Goal: Task Accomplishment & Management: Manage account settings

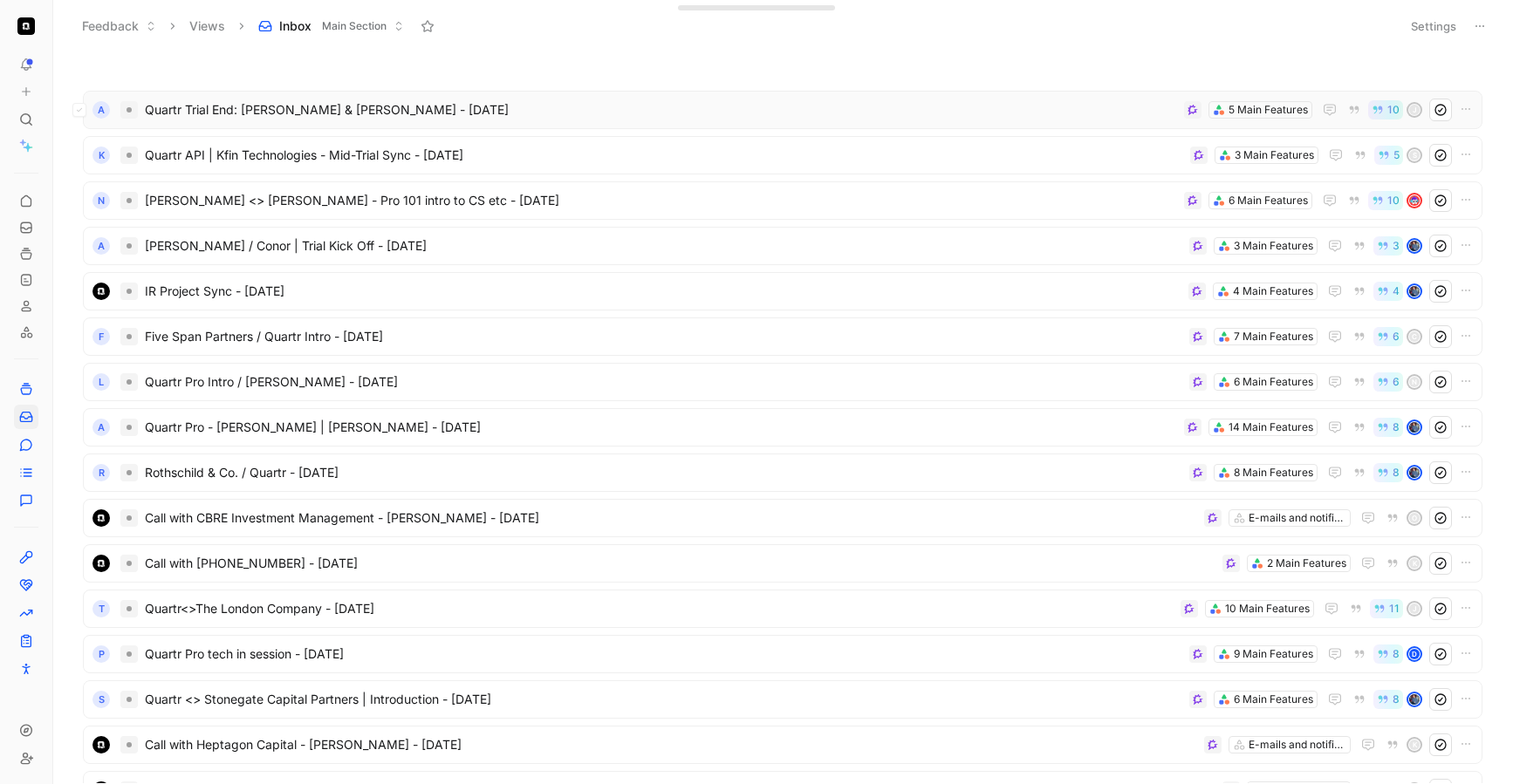
click at [509, 112] on span "Quartr Trial End: [PERSON_NAME] & [PERSON_NAME] - [DATE]" at bounding box center [661, 110] width 1032 height 21
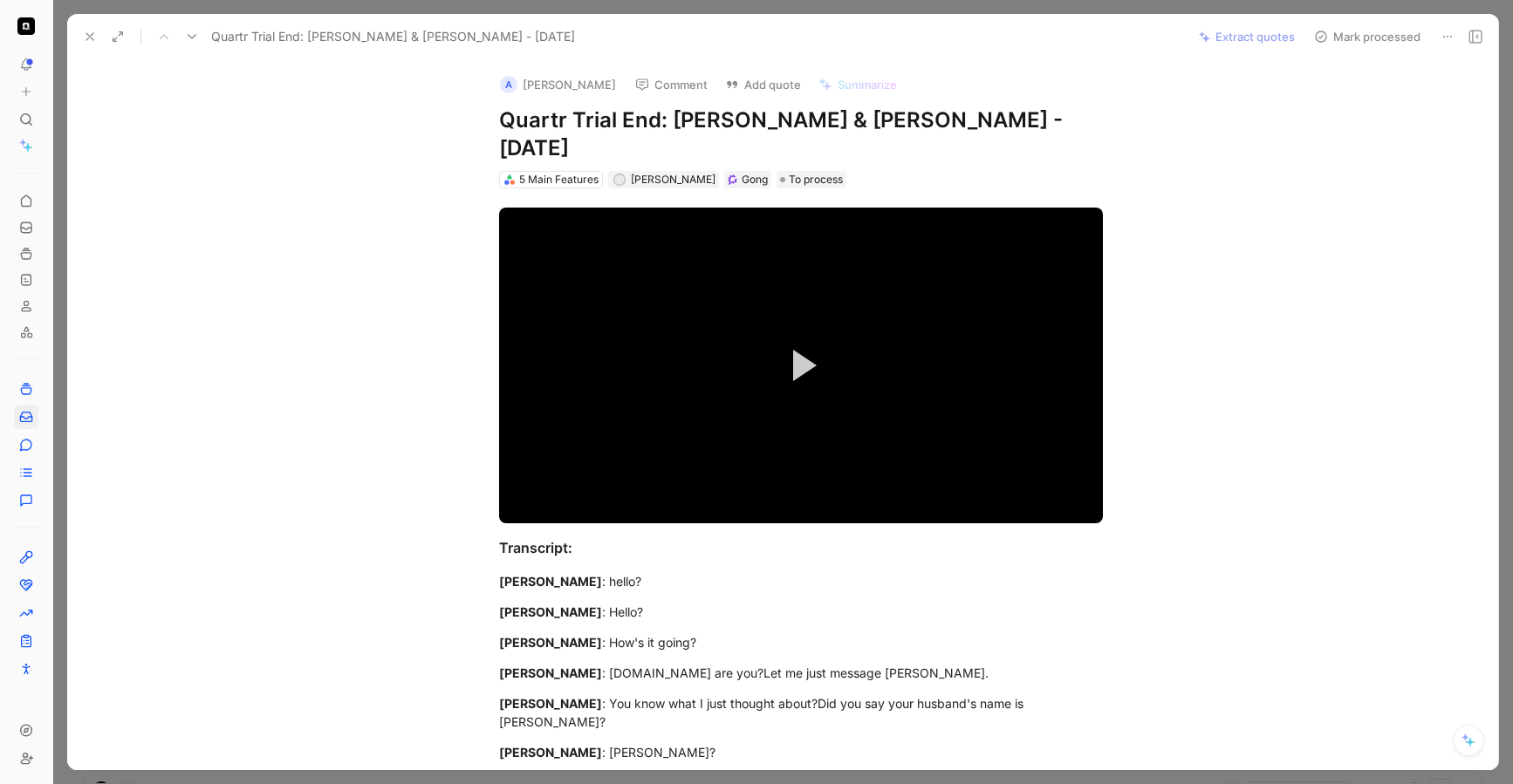
click at [96, 40] on icon at bounding box center [90, 37] width 14 height 14
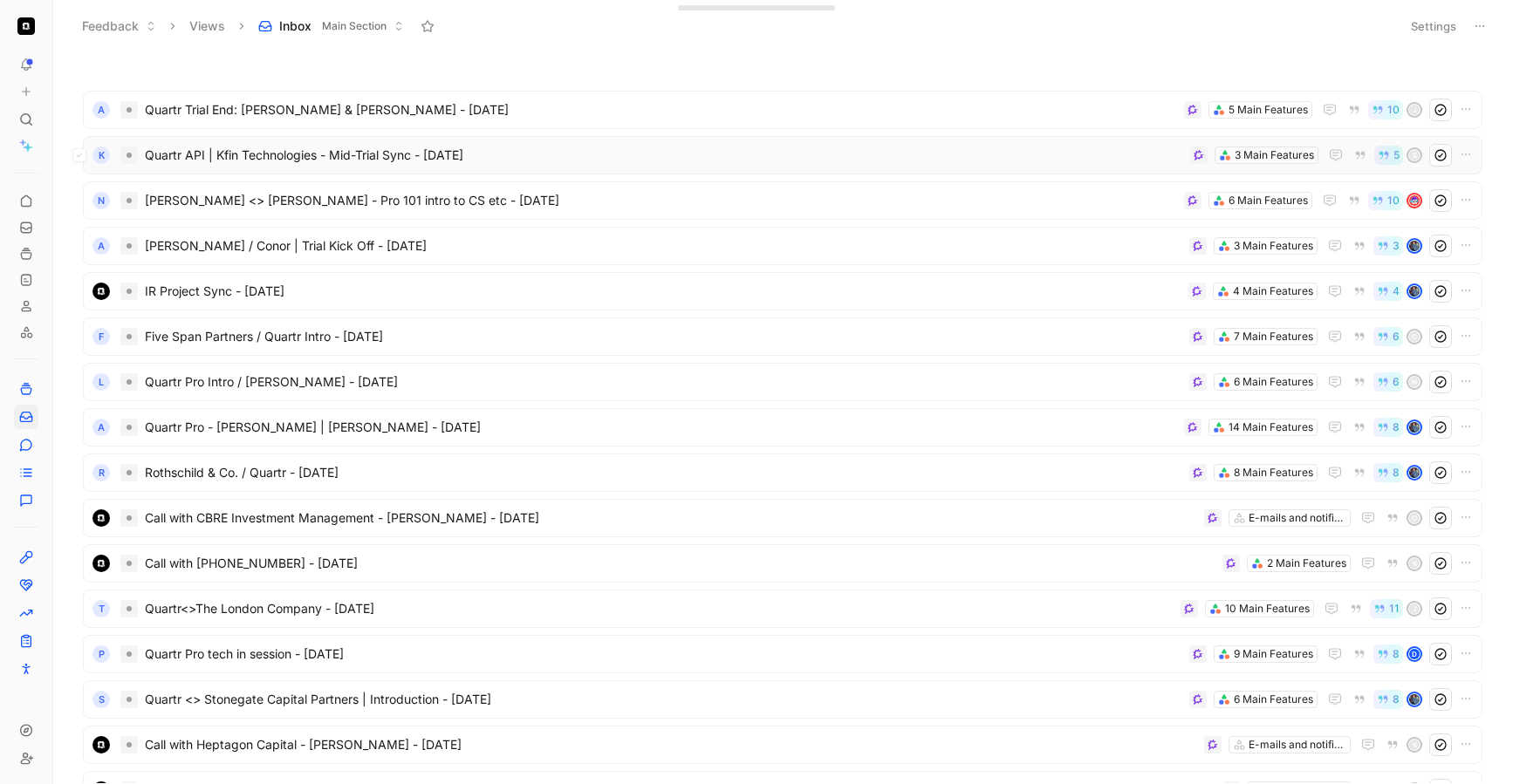
click at [606, 166] on div "K Quartr API | Kfin Technologies - Mid-Trial Sync - [DATE] 3 Main Features 5 S" at bounding box center [783, 156] width 1400 height 39
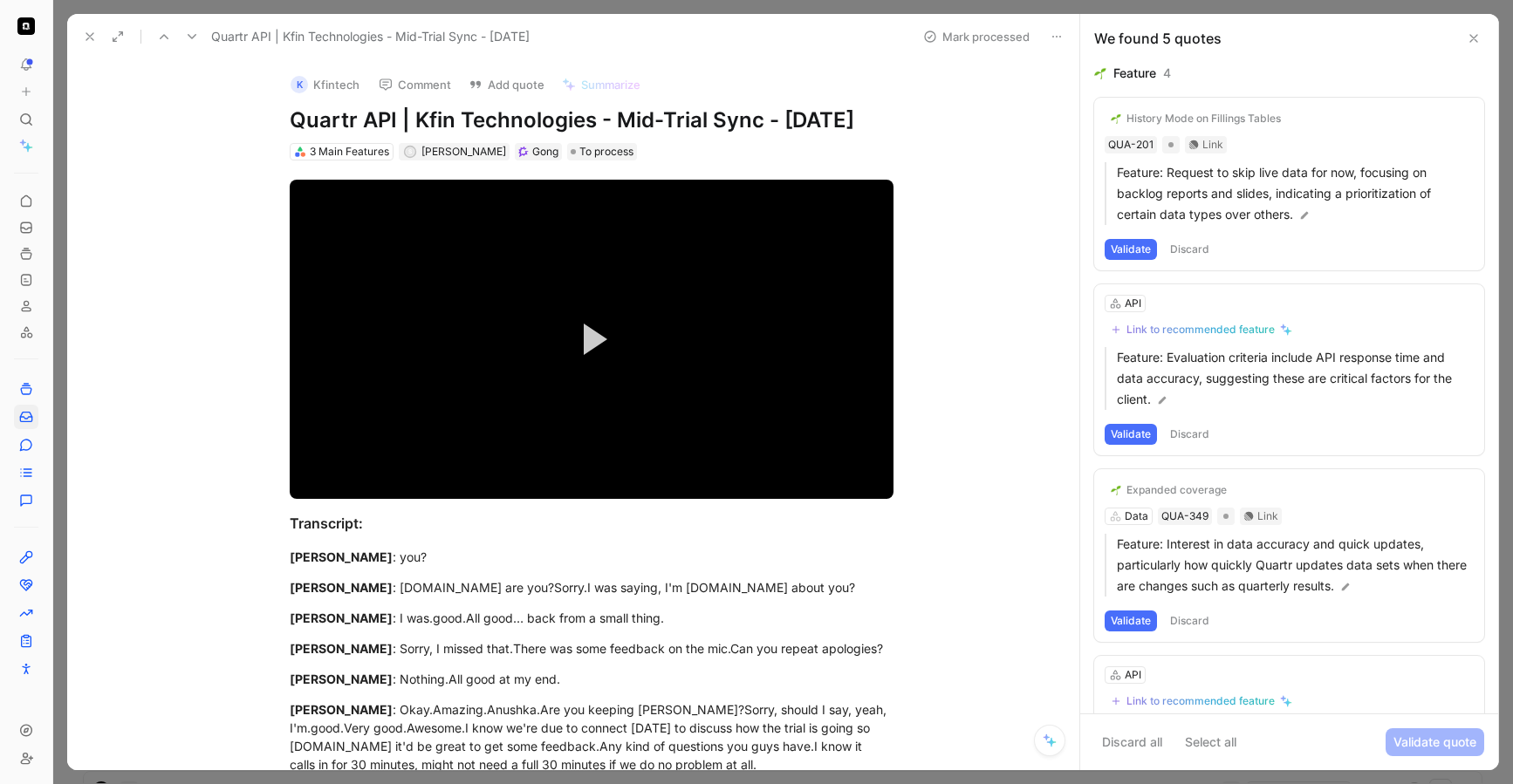
click at [88, 40] on icon at bounding box center [90, 37] width 14 height 14
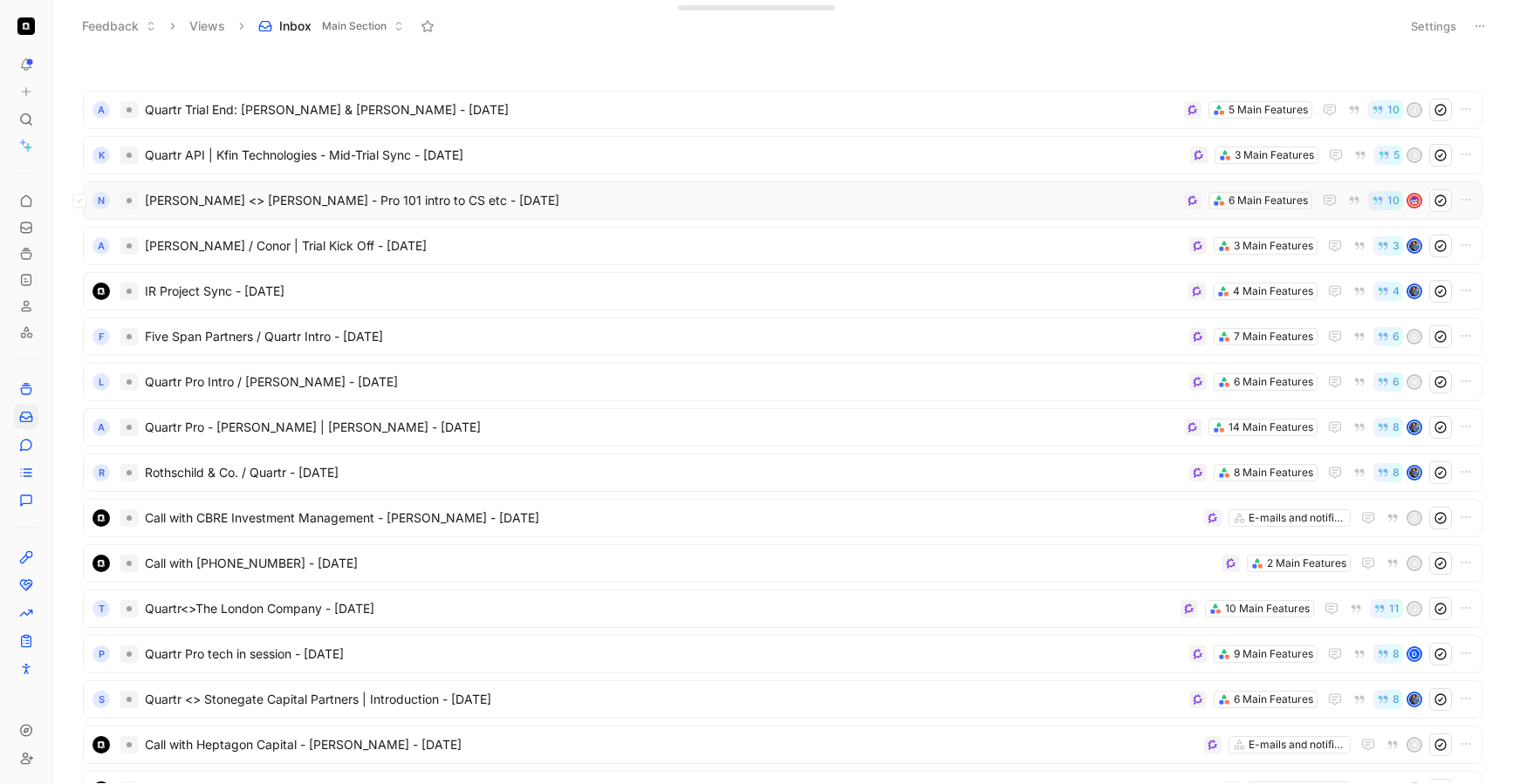
click at [598, 207] on span "[PERSON_NAME] <> [PERSON_NAME] - Pro 101 intro to CS etc - [DATE]" at bounding box center [661, 201] width 1032 height 21
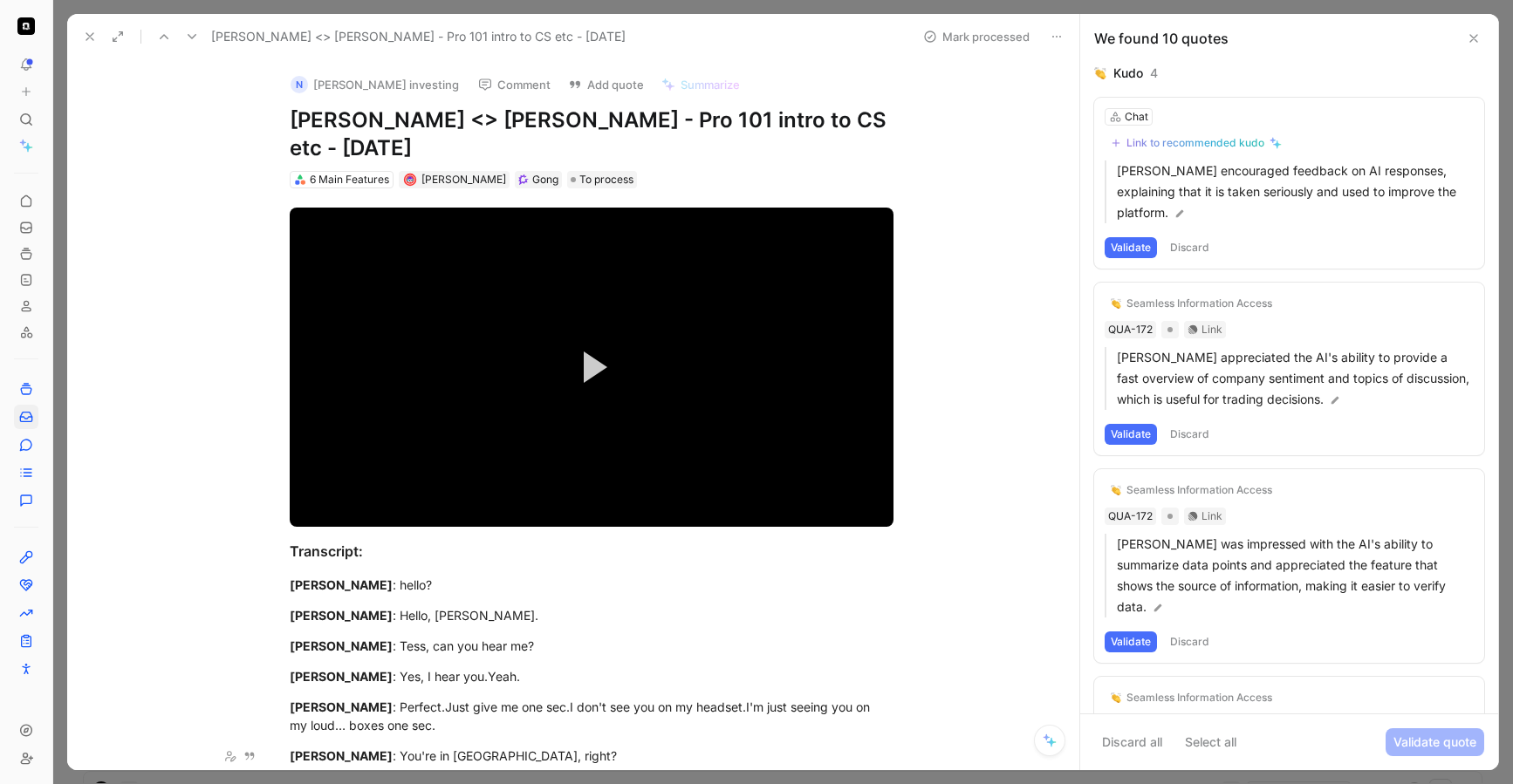
click at [90, 40] on icon at bounding box center [90, 37] width 14 height 14
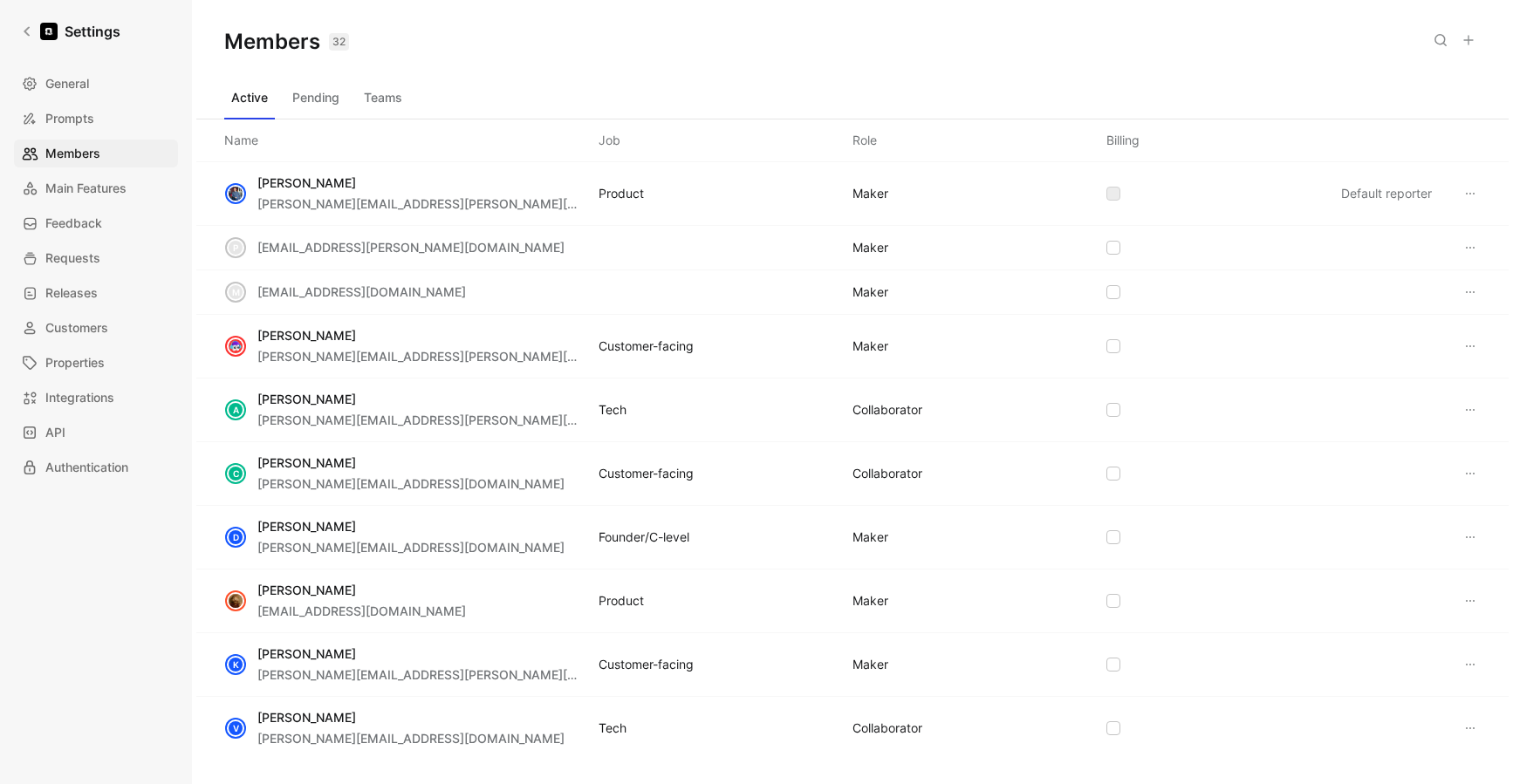
click at [303, 97] on button "Pending" at bounding box center [316, 98] width 61 height 28
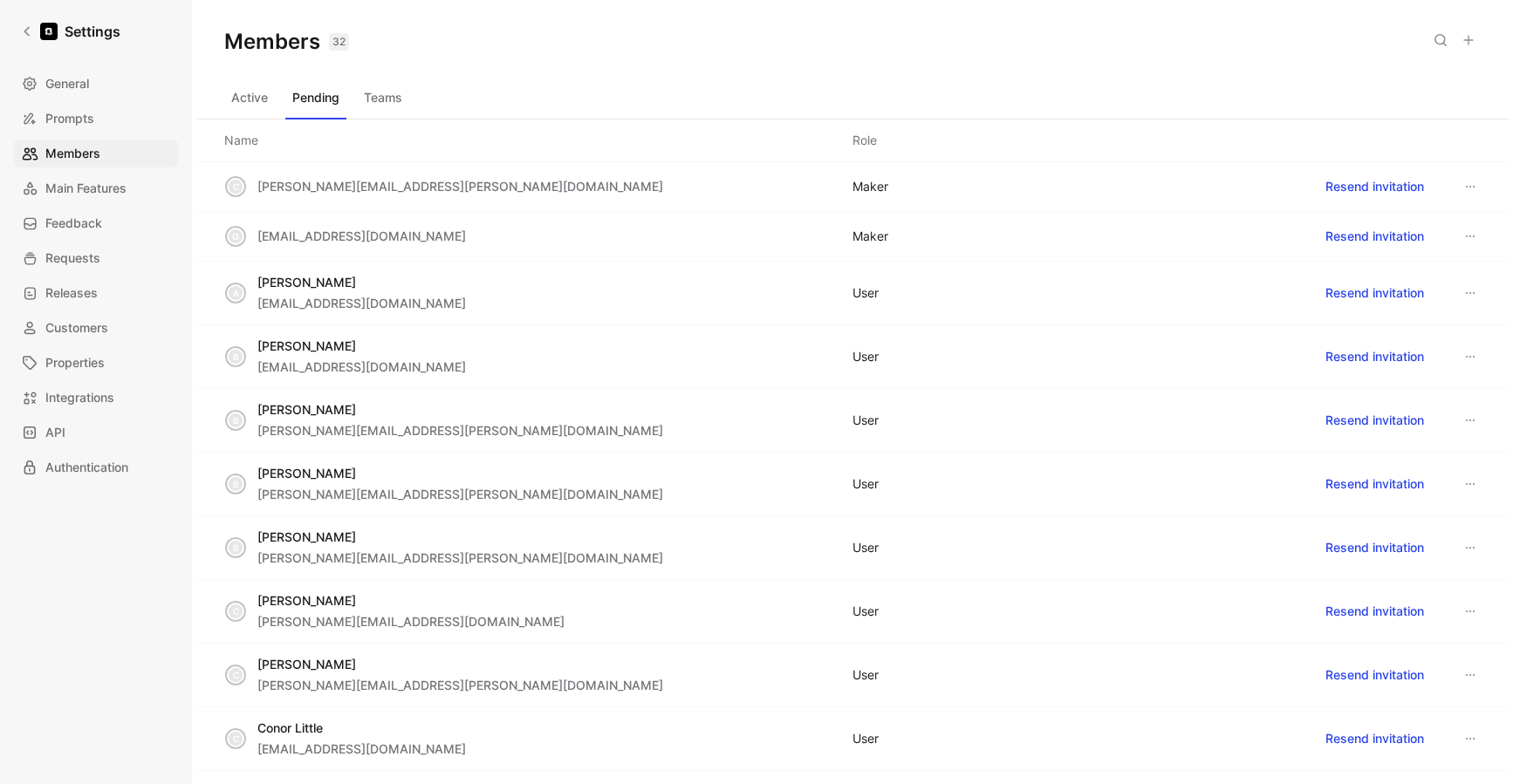
click at [253, 102] on button "Active" at bounding box center [250, 98] width 50 height 28
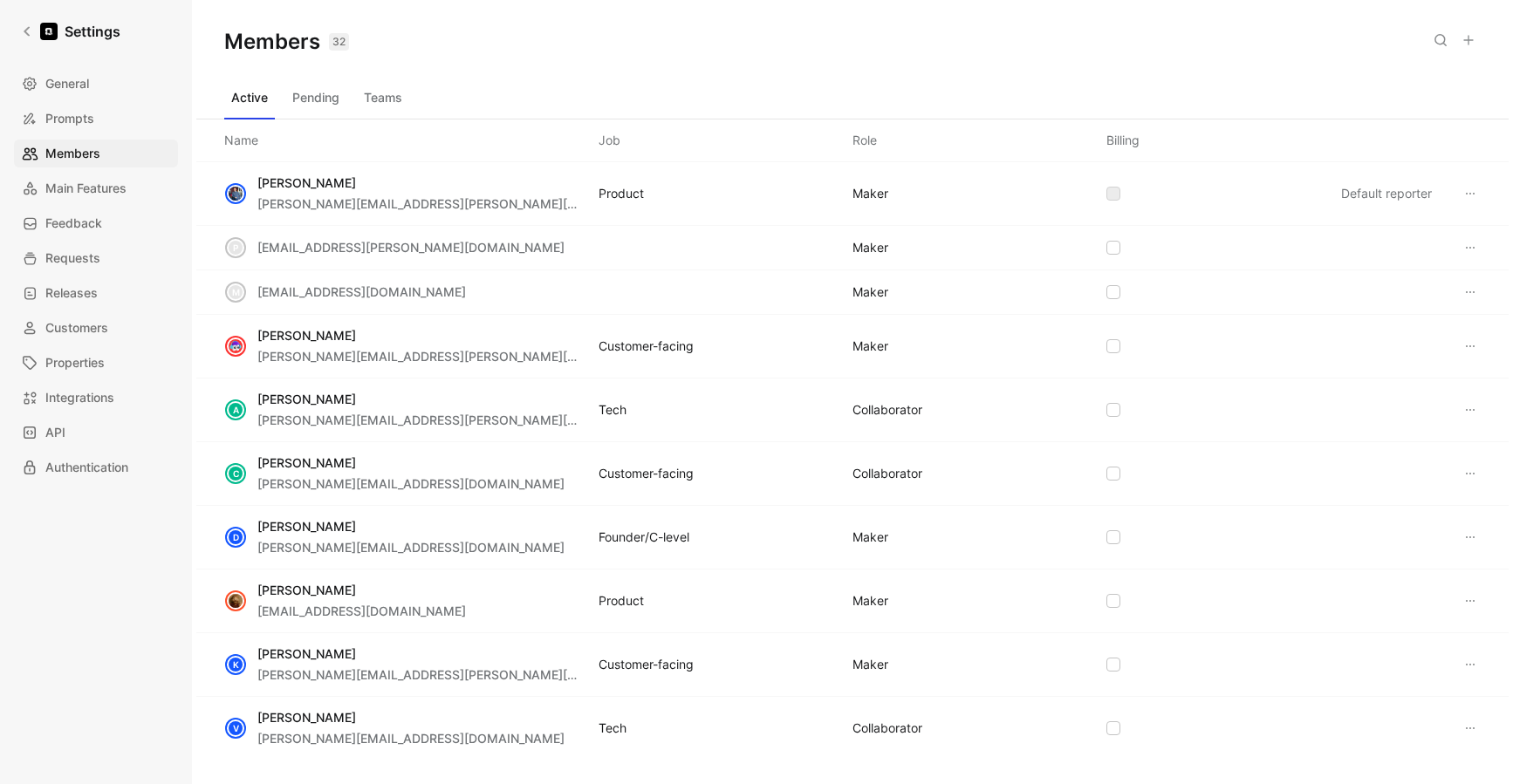
click at [330, 100] on button "Pending" at bounding box center [316, 98] width 61 height 28
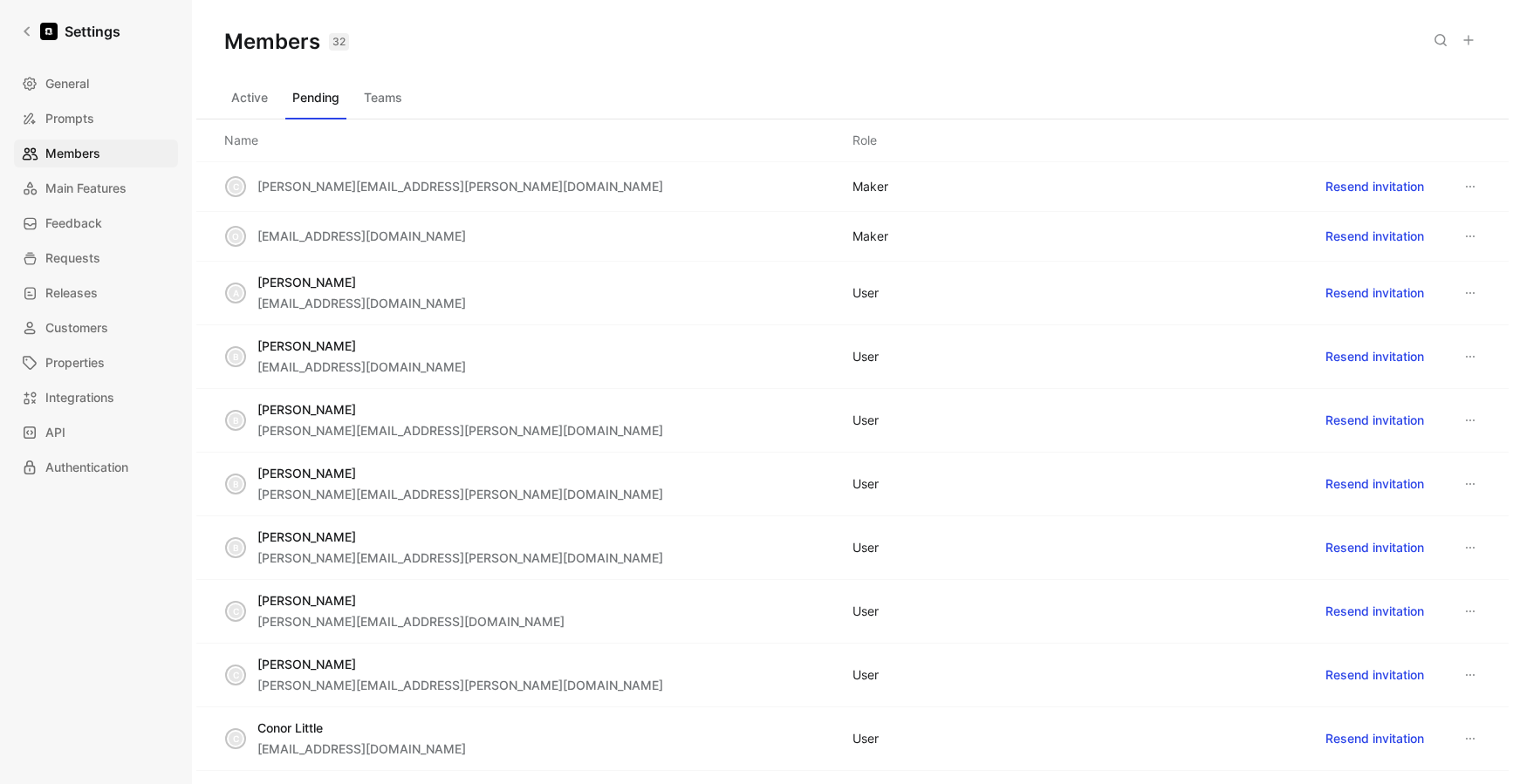
click at [390, 106] on button "Teams" at bounding box center [383, 98] width 52 height 28
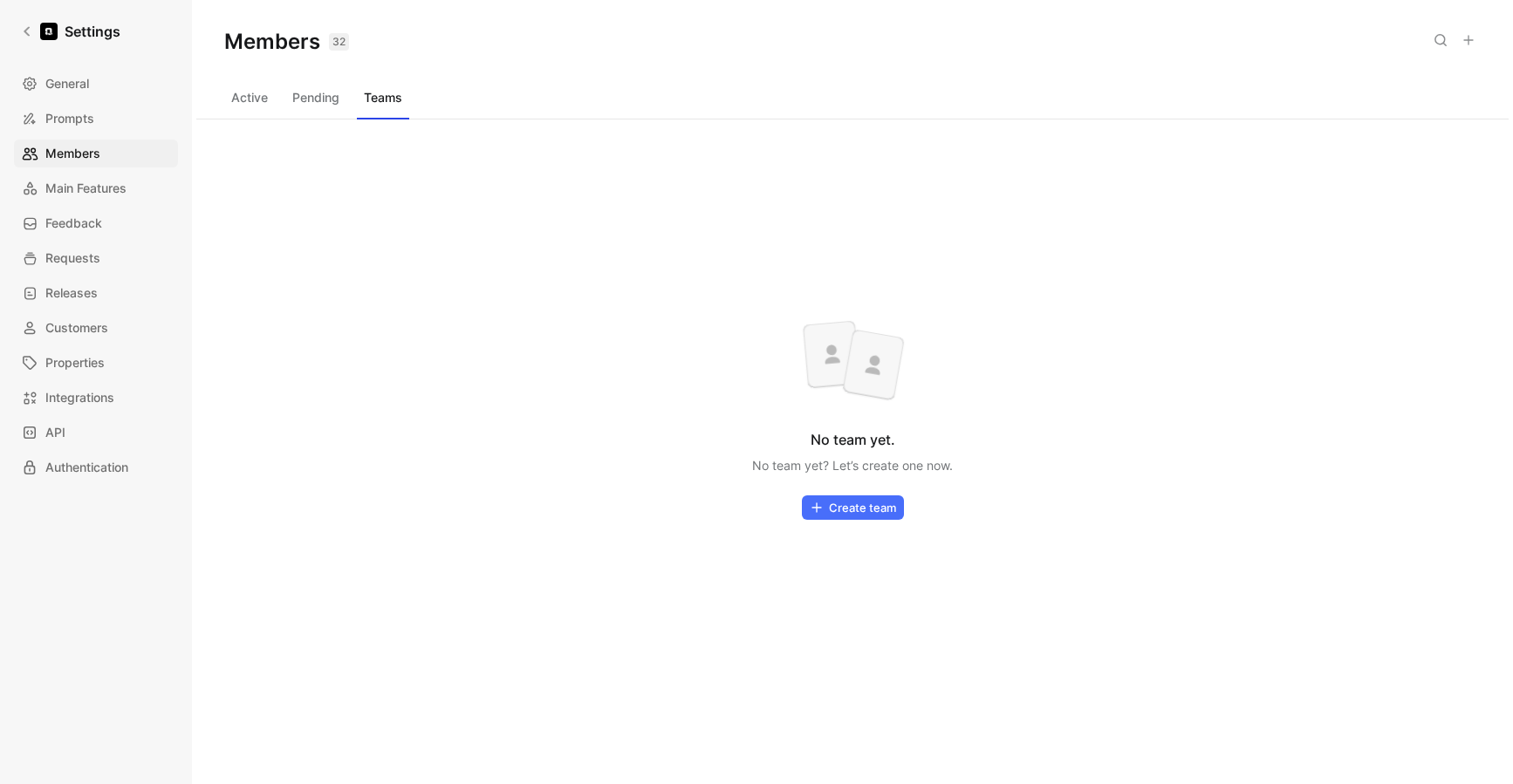
click at [313, 93] on button "Pending" at bounding box center [316, 98] width 61 height 28
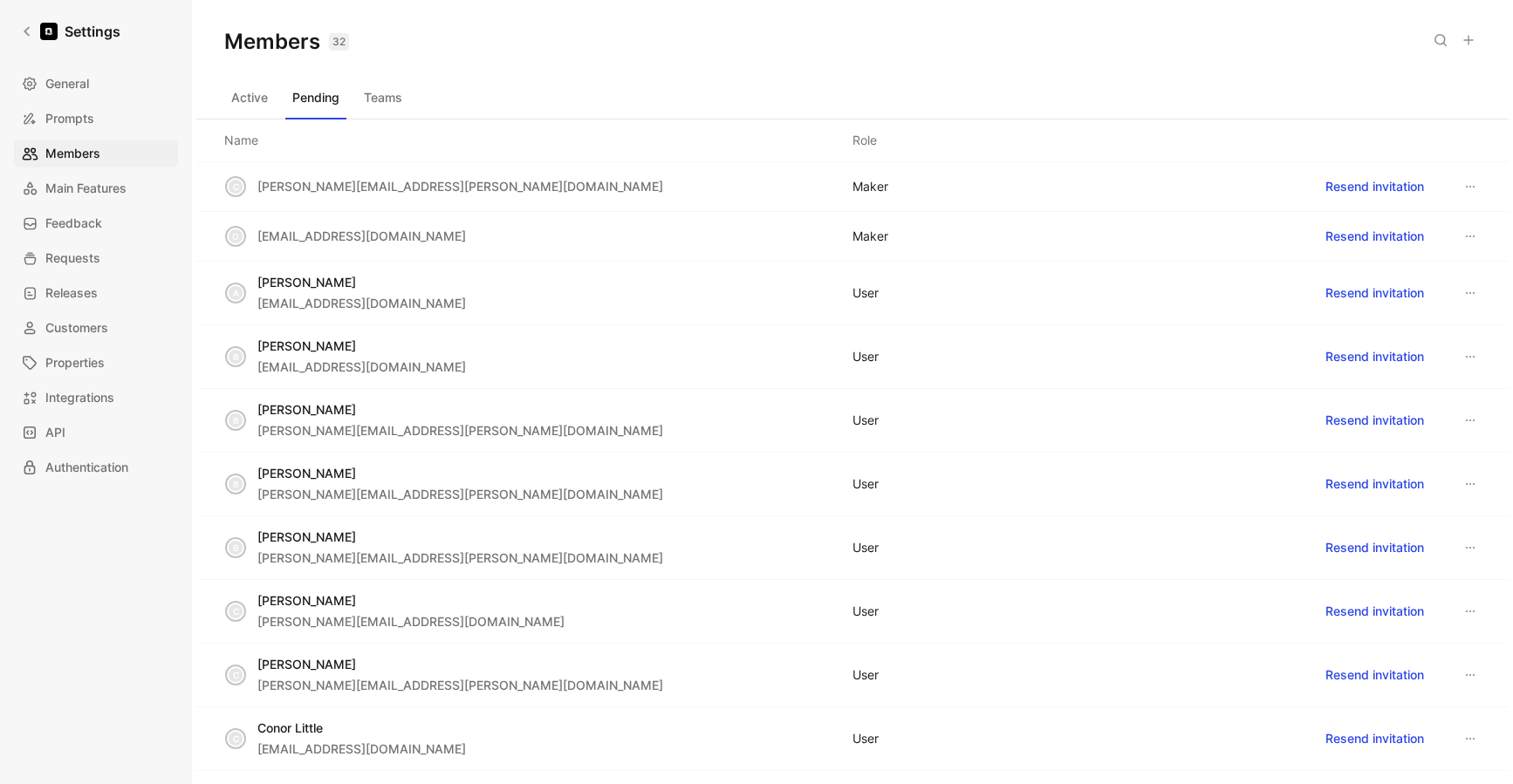
click at [261, 102] on button "Active" at bounding box center [250, 98] width 50 height 28
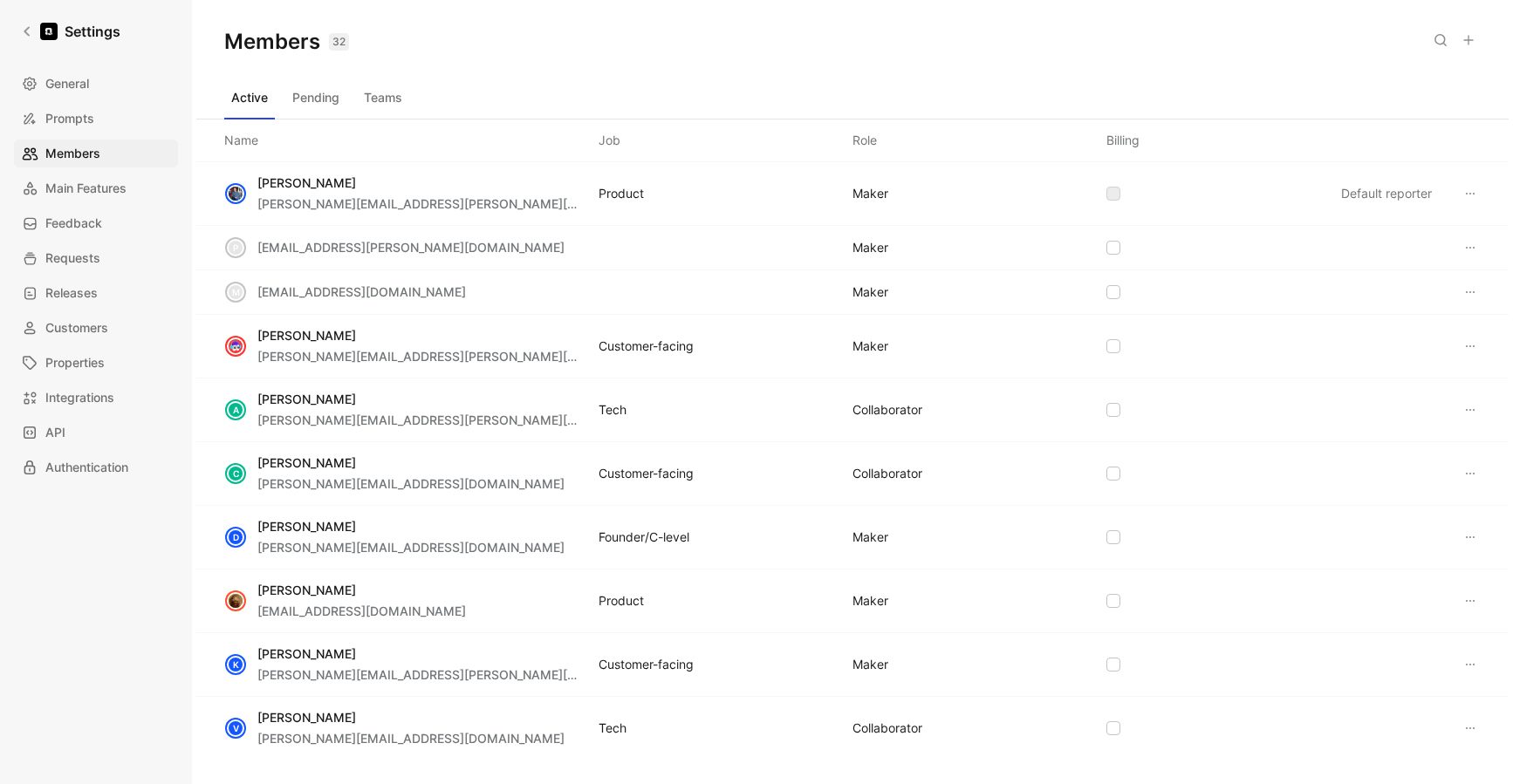
click at [332, 94] on button "Pending" at bounding box center [316, 98] width 61 height 28
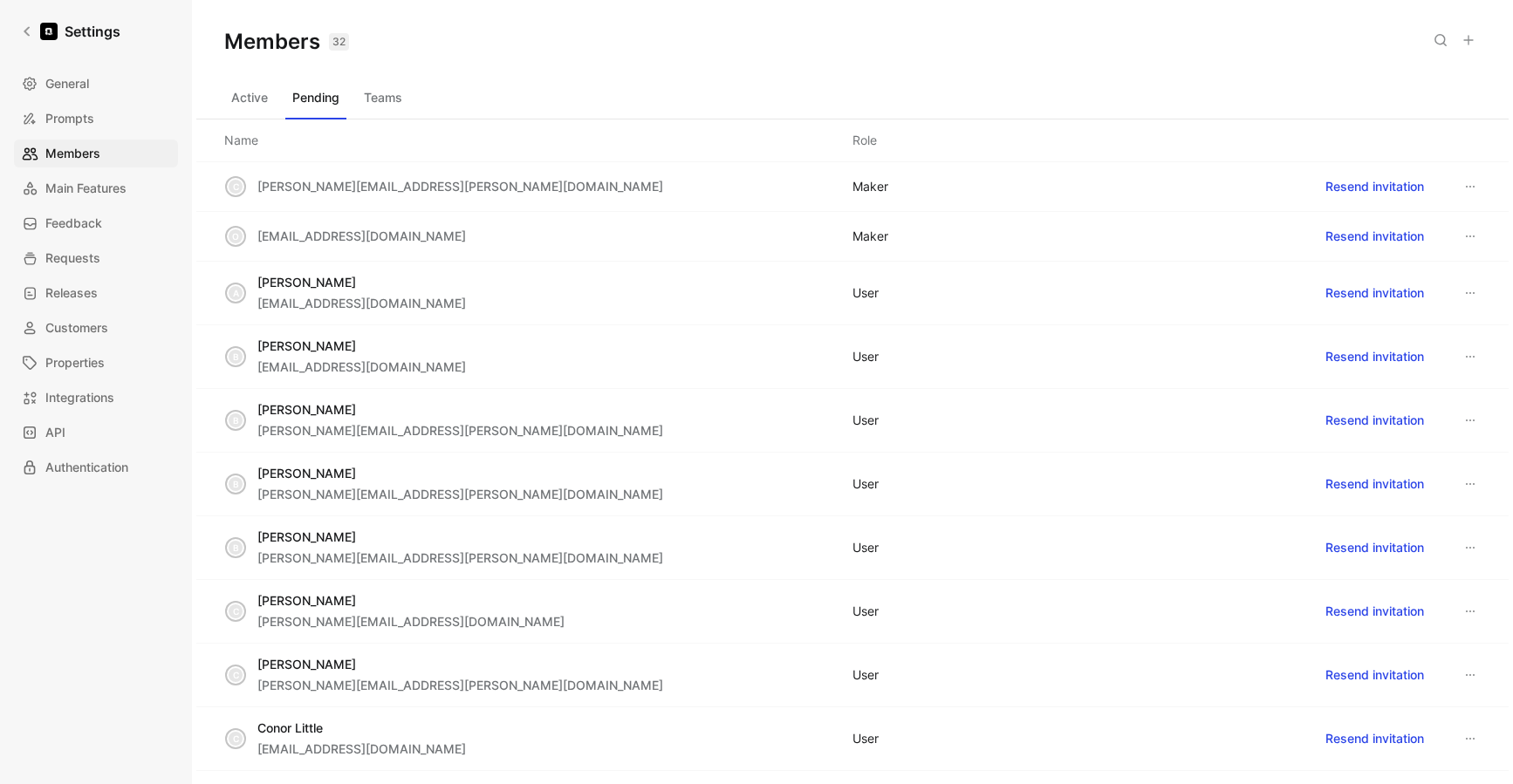
click at [253, 94] on button "Active" at bounding box center [250, 98] width 50 height 28
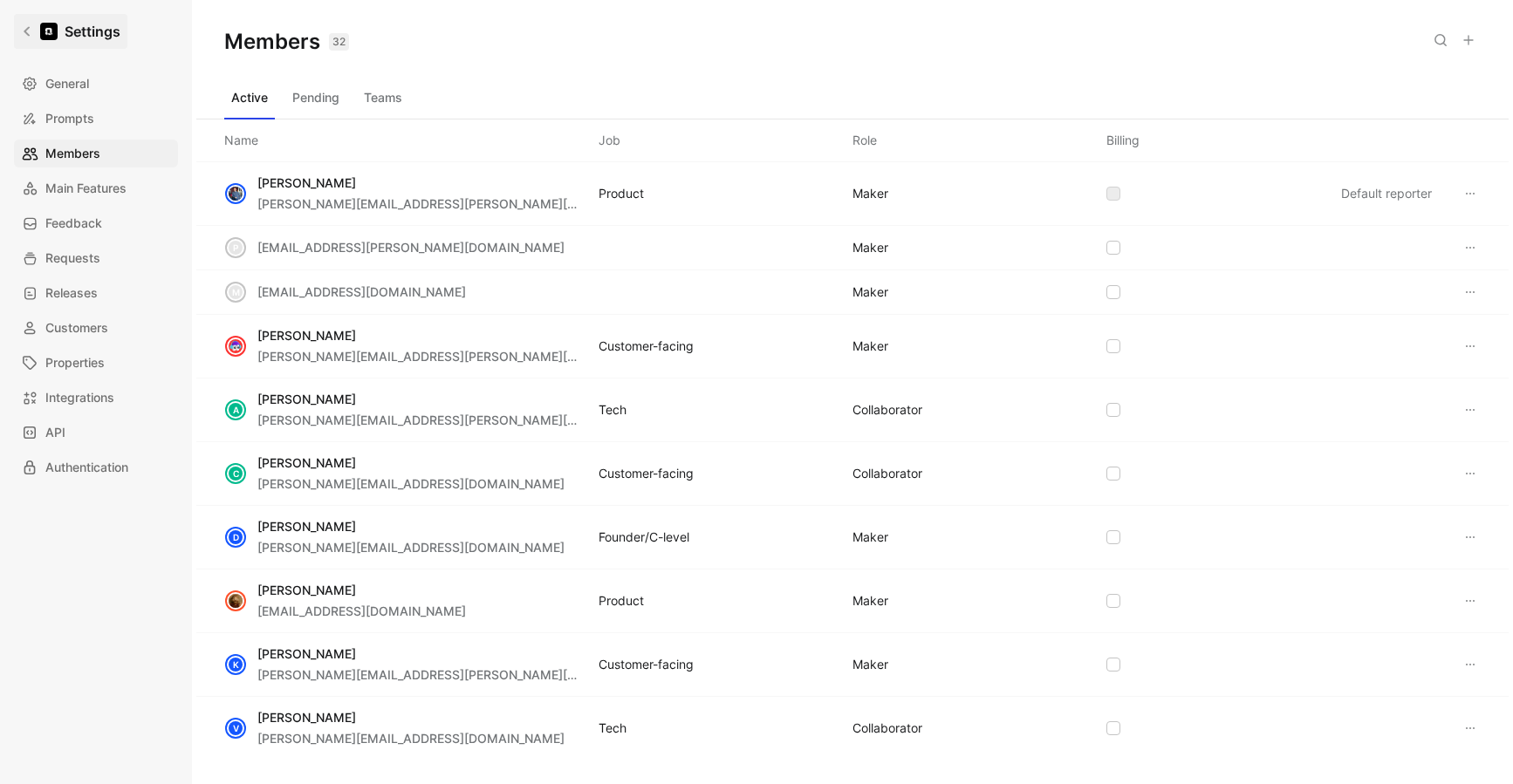
click at [27, 27] on icon at bounding box center [27, 31] width 13 height 13
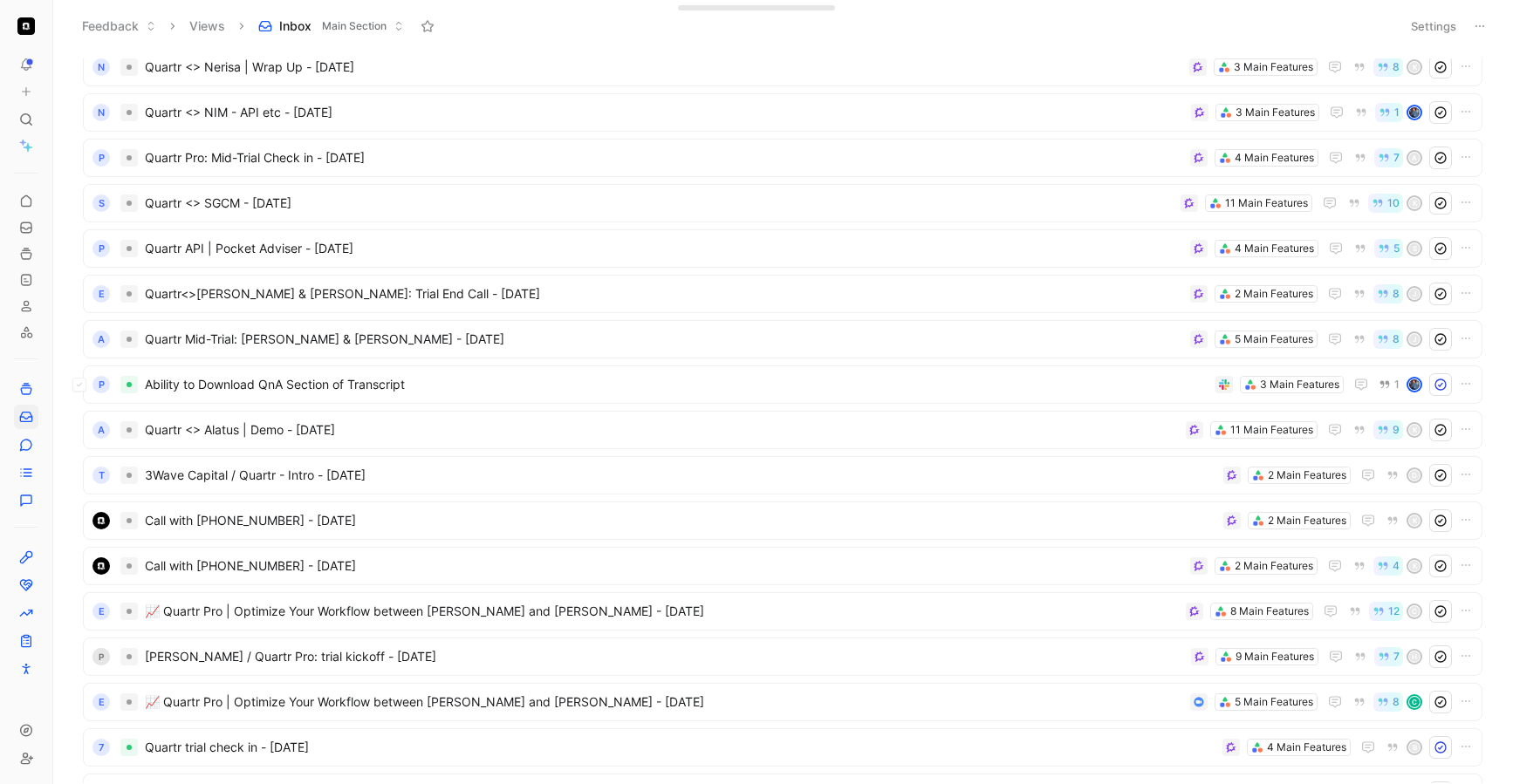
scroll to position [4584, 0]
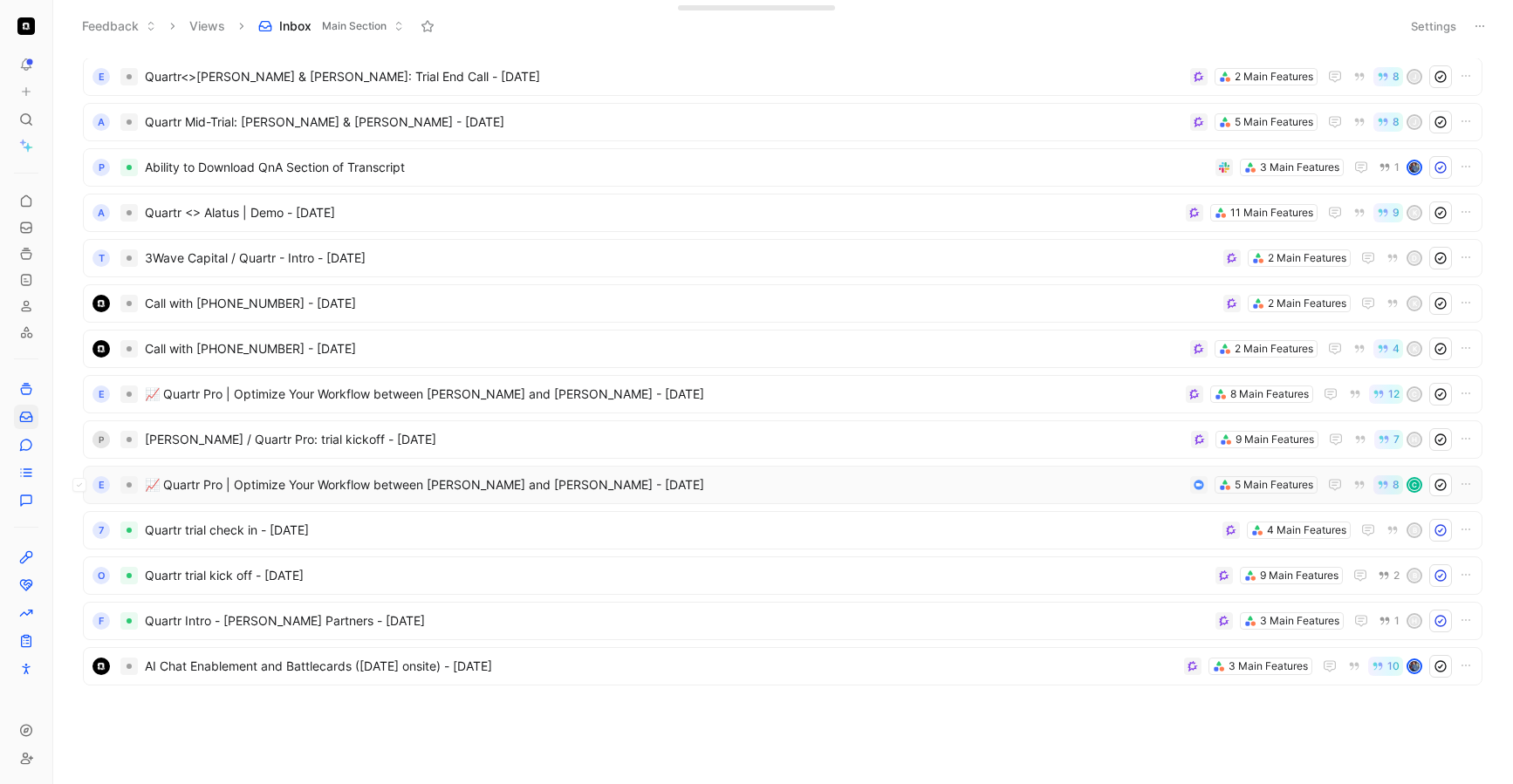
click at [766, 479] on span "📈 Quartr Pro | Optimize Your Workflow between [PERSON_NAME] and [PERSON_NAME] -…" at bounding box center [664, 485] width 1039 height 21
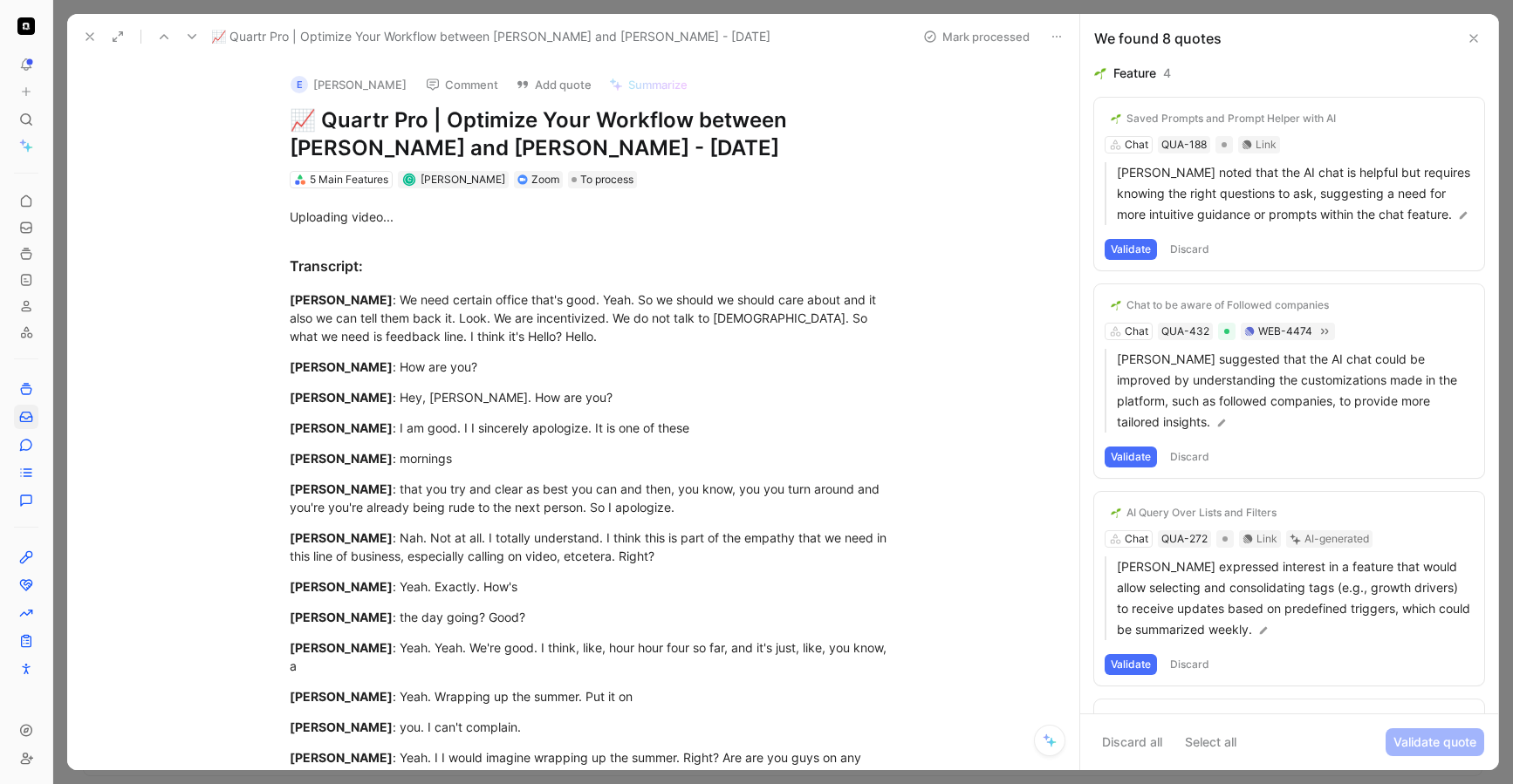
click at [73, 37] on div "📈 Quartr Pro | Optimize Your Workflow between Carlos Meneses and Patrick Ryan -…" at bounding box center [573, 36] width 1013 height 45
click at [91, 41] on icon at bounding box center [90, 37] width 14 height 14
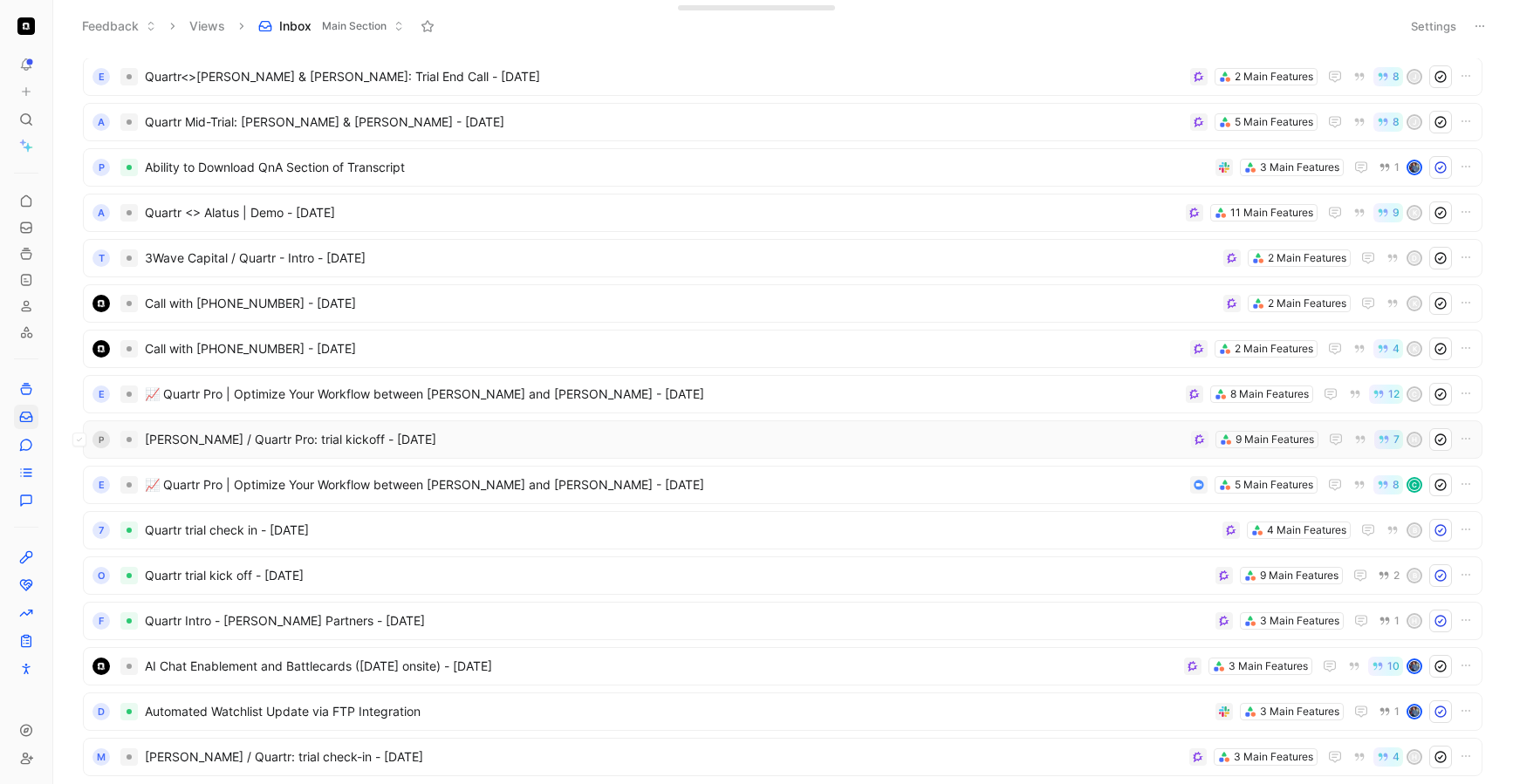
click at [723, 439] on span "[PERSON_NAME] / Quartr Pro: trial kickoff - [DATE]" at bounding box center [665, 439] width 1040 height 21
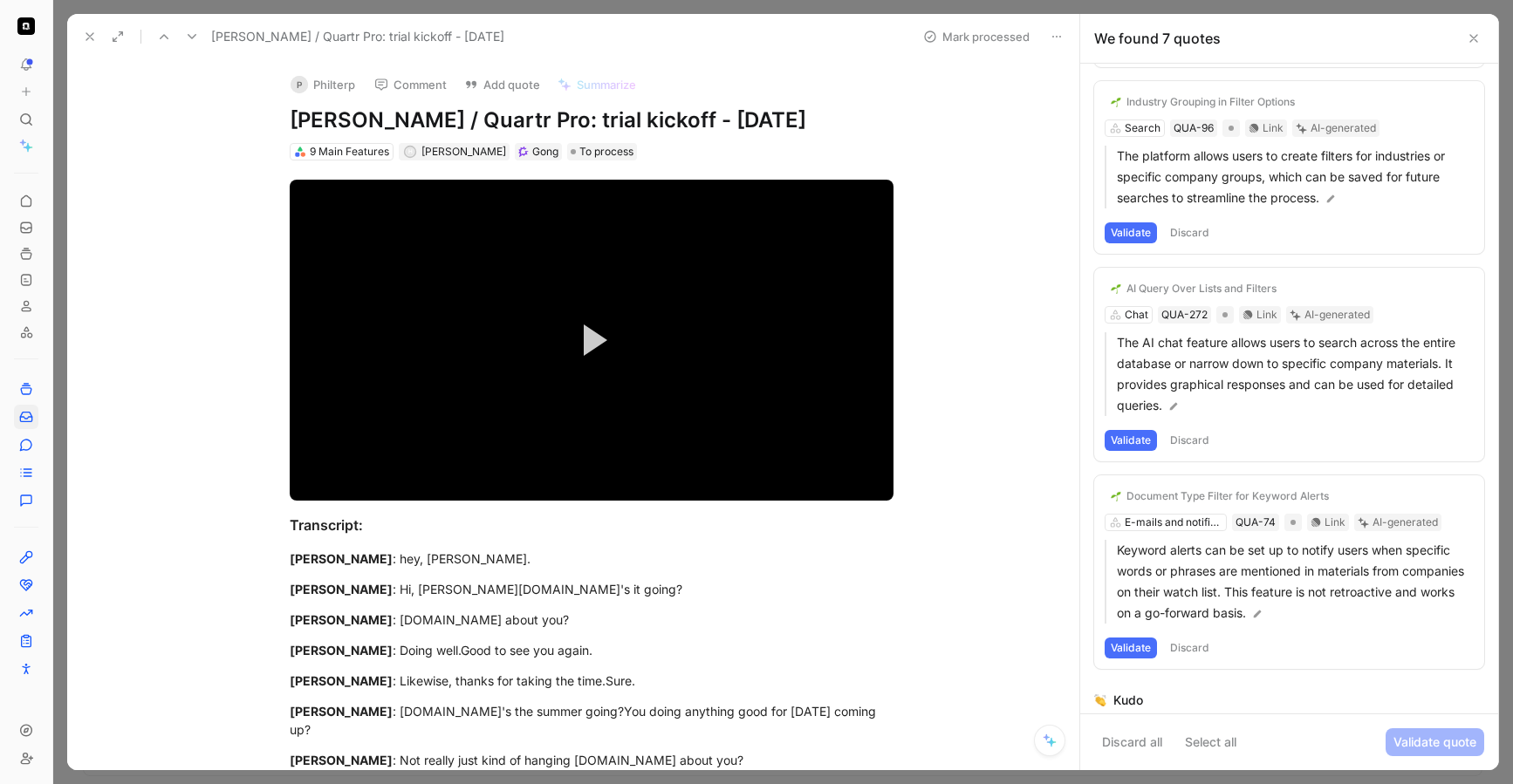
scroll to position [1005, 0]
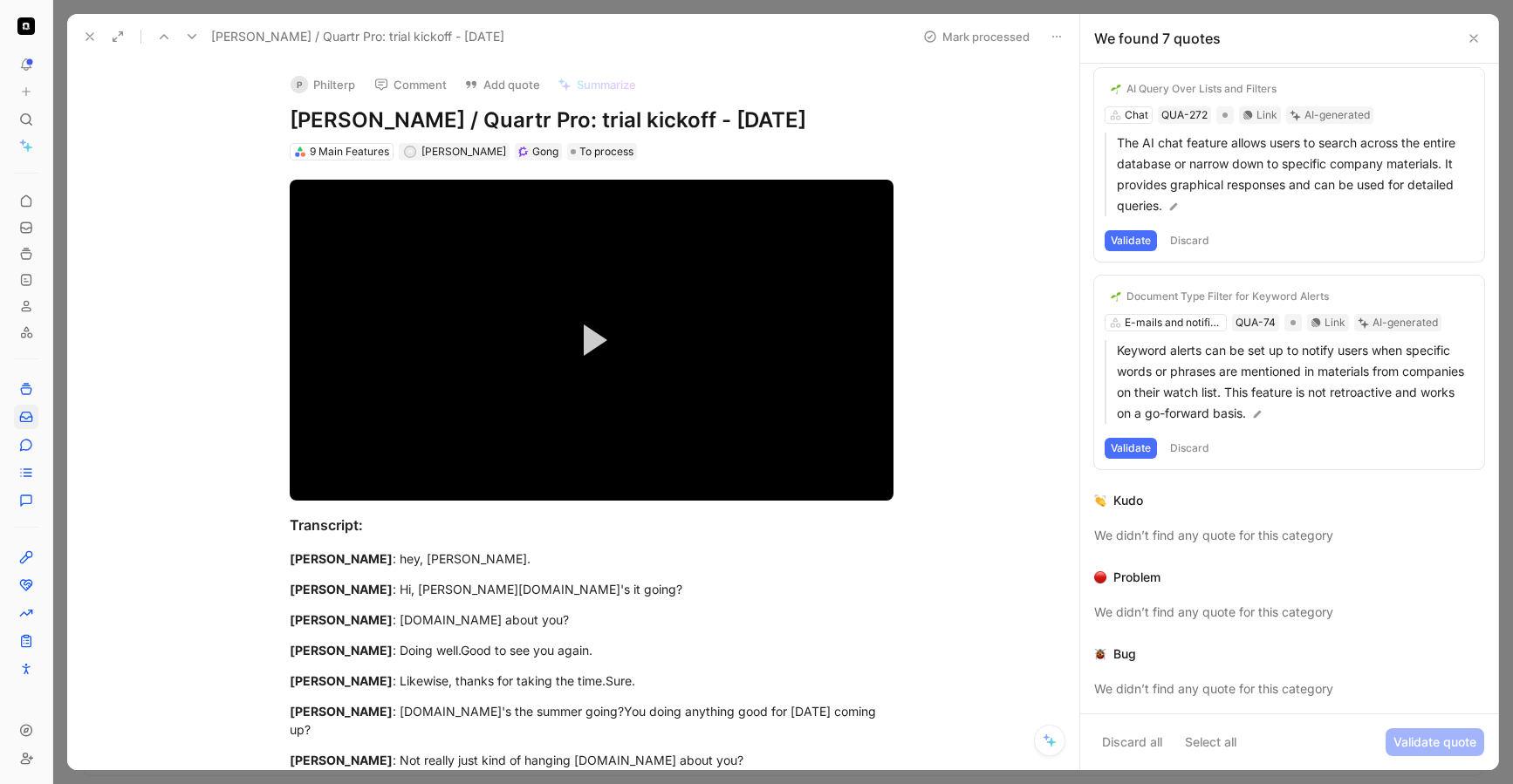
click at [91, 32] on icon at bounding box center [90, 37] width 14 height 14
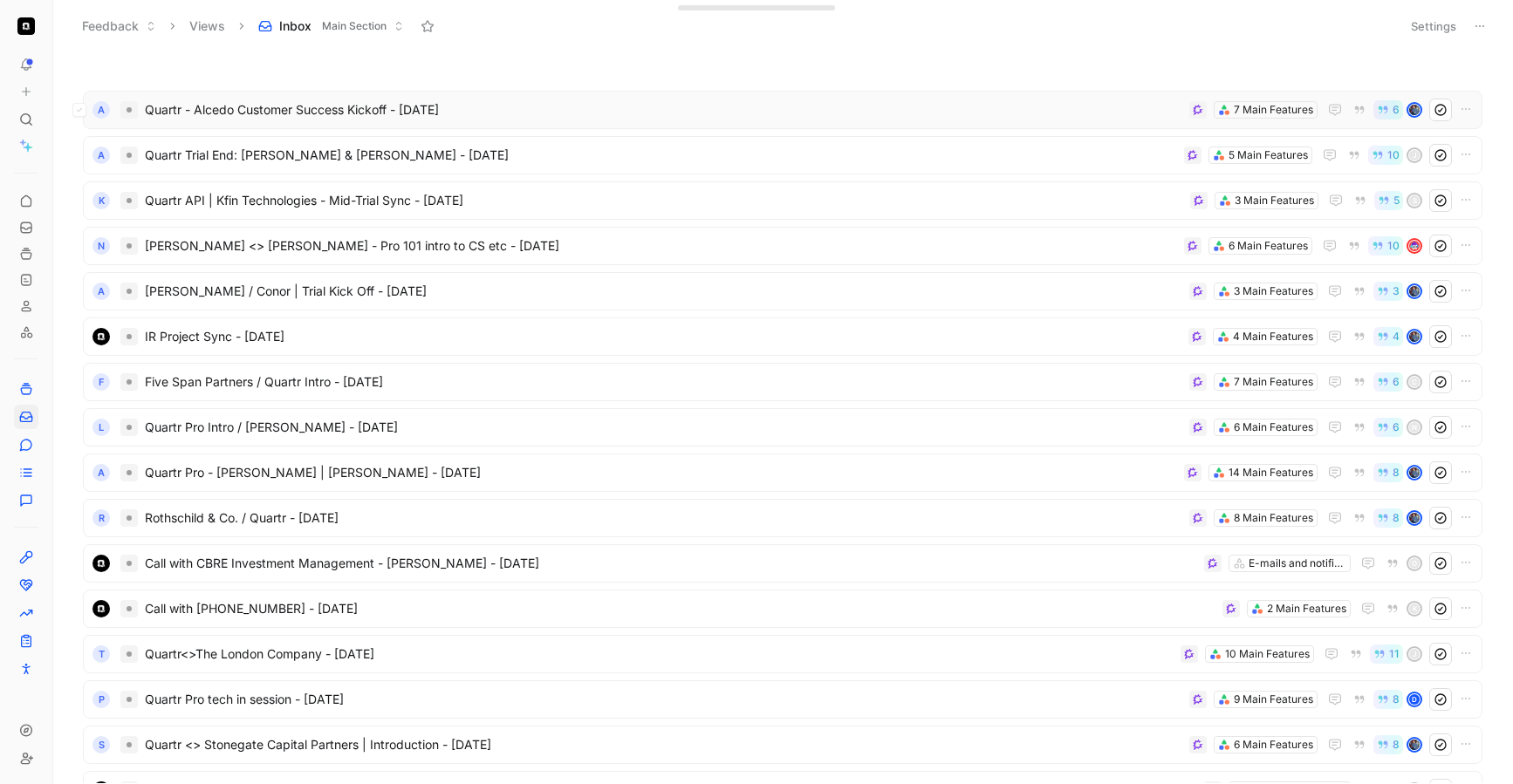
click at [516, 110] on span "Quartr - Alcedo Customer Success Kickoff - 9/1/2025" at bounding box center [664, 110] width 1038 height 21
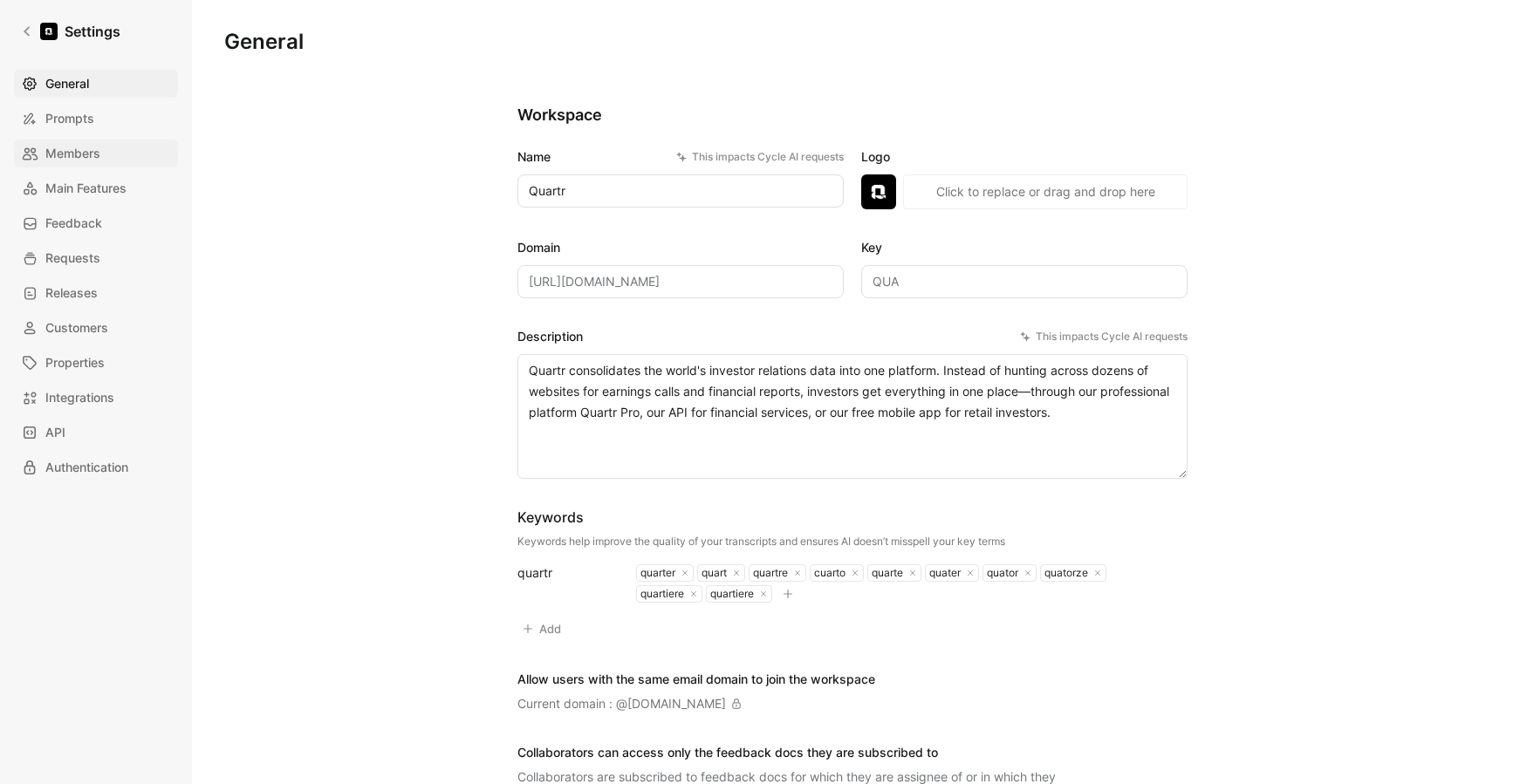
click at [106, 140] on link "Members" at bounding box center [95, 153] width 164 height 28
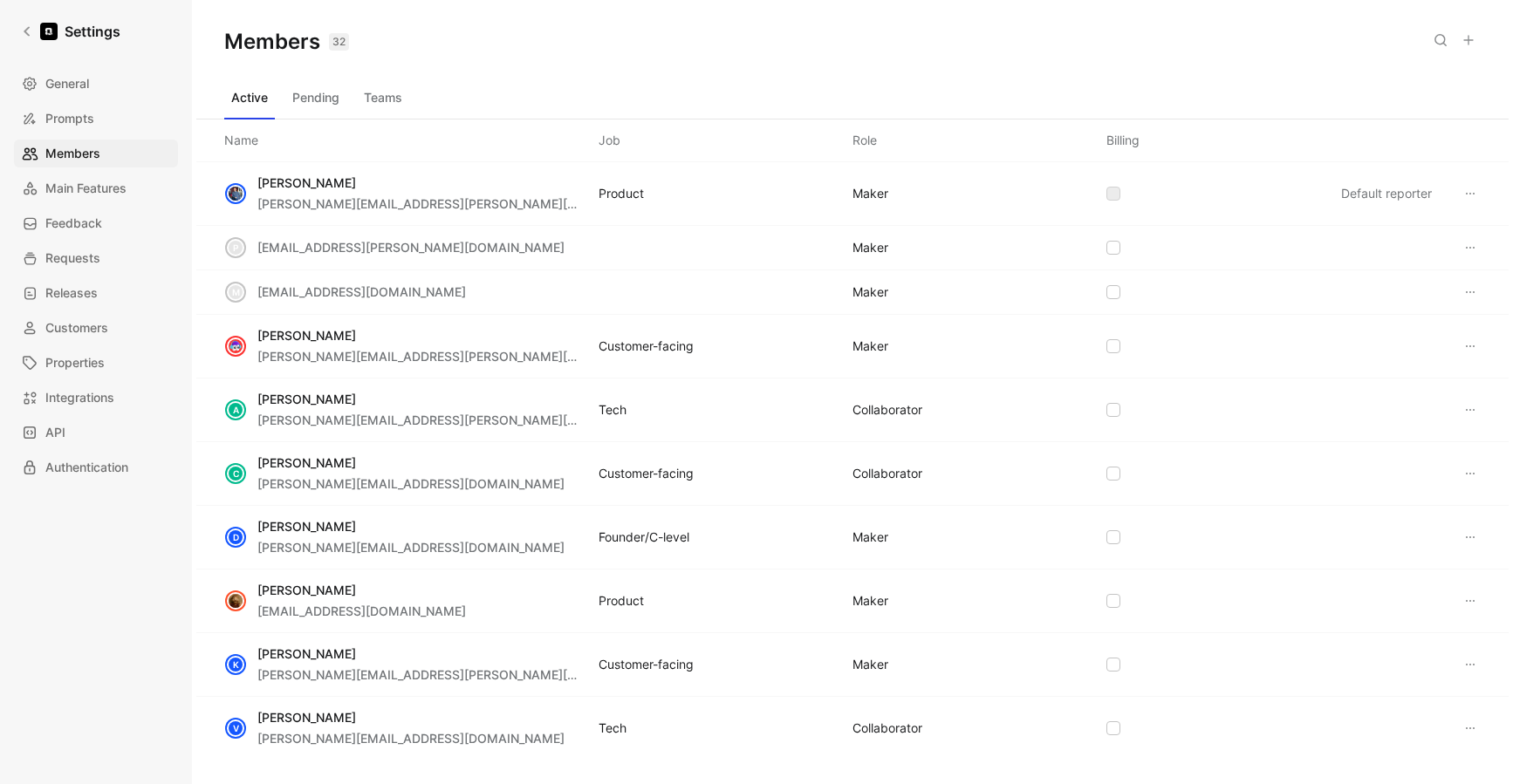
click at [312, 94] on button "Pending" at bounding box center [316, 98] width 61 height 28
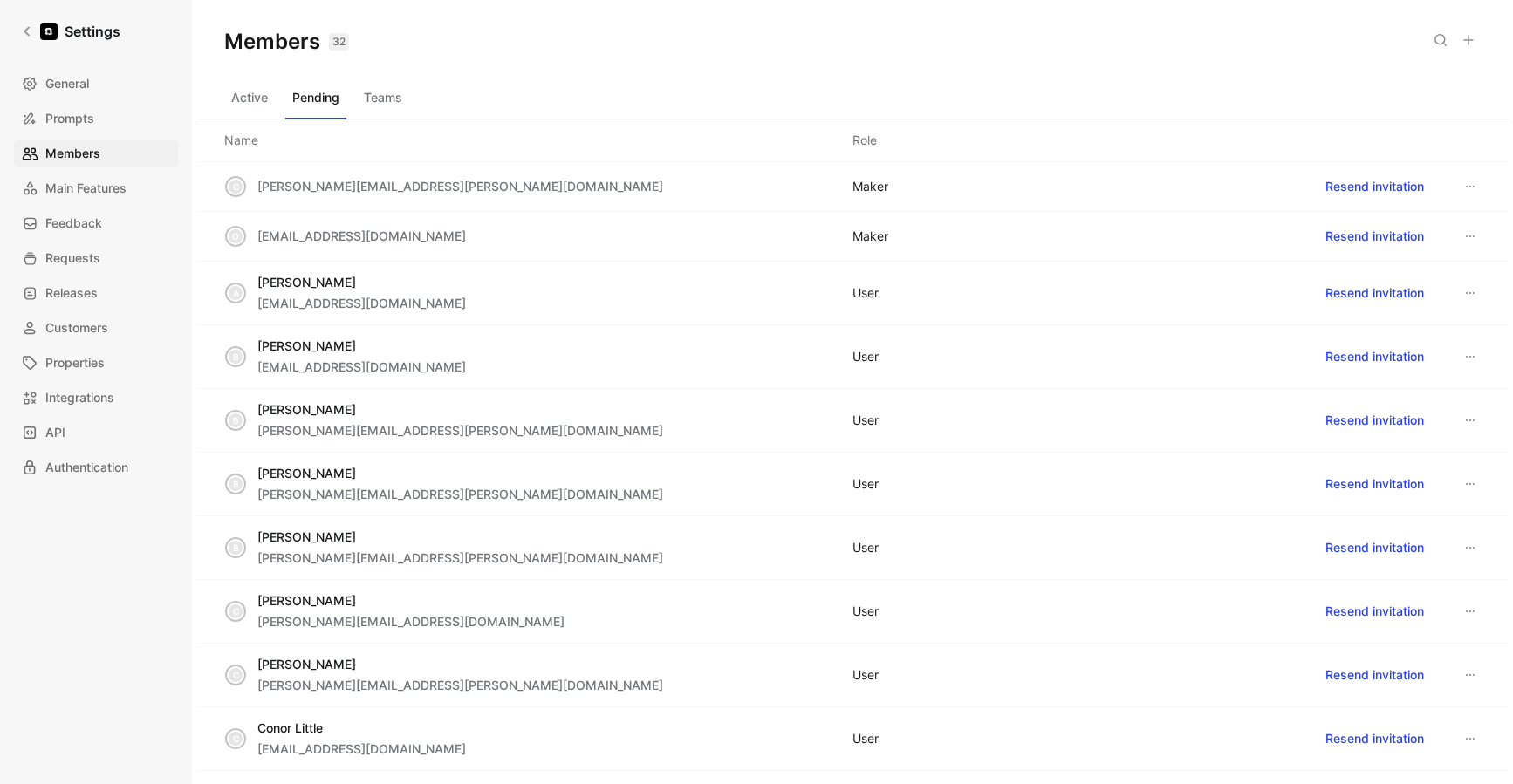
click at [1465, 40] on icon at bounding box center [1468, 40] width 14 height 14
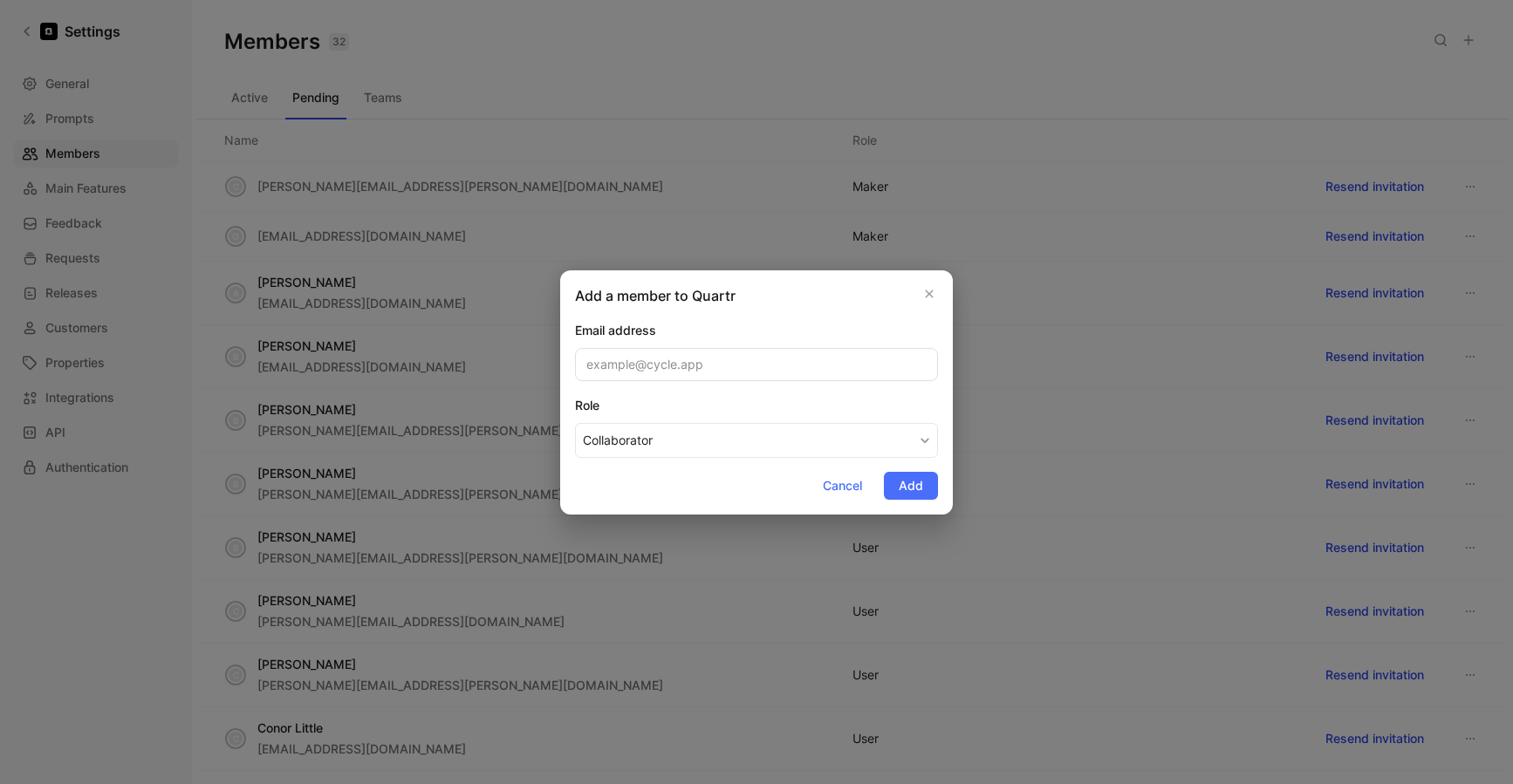
click at [601, 361] on input "email" at bounding box center [756, 365] width 363 height 33
type input "https://product.cycle.app/app/quartr/doc/adjustable-zoom-increments-RG9jXzdkNDF…"
click at [687, 442] on button "Collaborator" at bounding box center [756, 440] width 363 height 35
click at [649, 502] on span "Collaborator" at bounding box center [618, 507] width 70 height 15
click at [651, 402] on div "Role" at bounding box center [756, 406] width 363 height 21
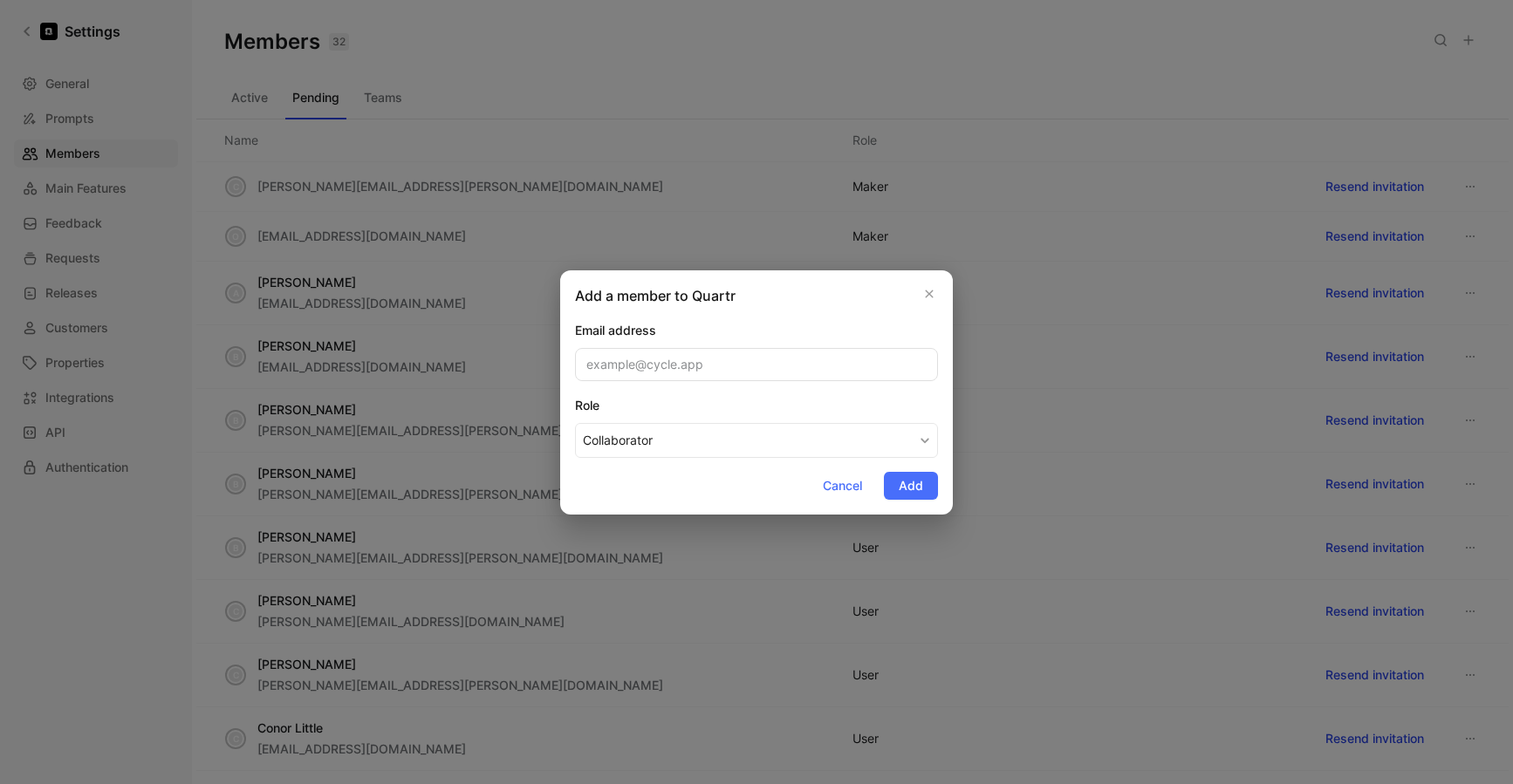
click at [651, 423] on button "Collaborator" at bounding box center [756, 440] width 363 height 35
click at [924, 292] on icon "button" at bounding box center [929, 294] width 11 height 14
